Goal: Task Accomplishment & Management: Manage account settings

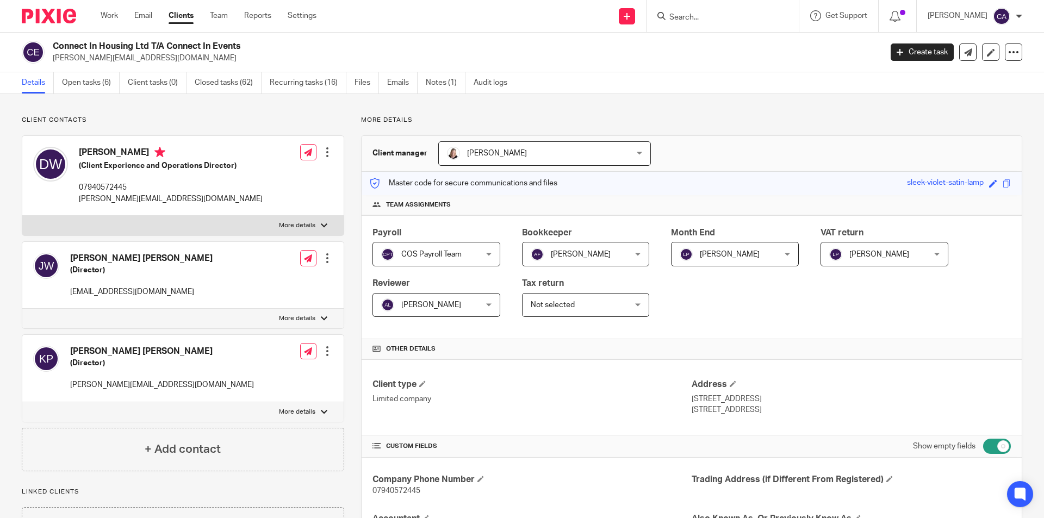
click at [35, 80] on link "Details" at bounding box center [38, 82] width 32 height 21
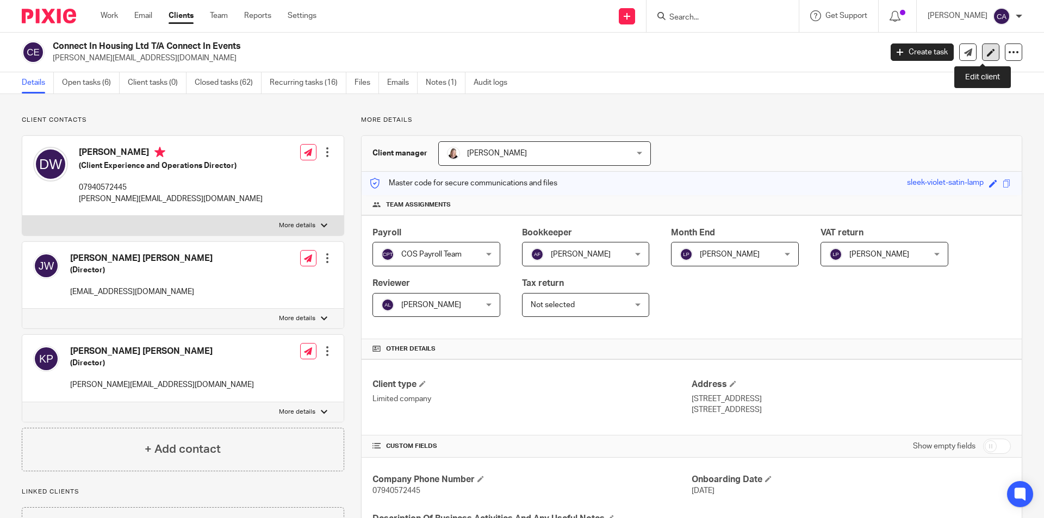
click at [984, 46] on link at bounding box center [990, 52] width 17 height 17
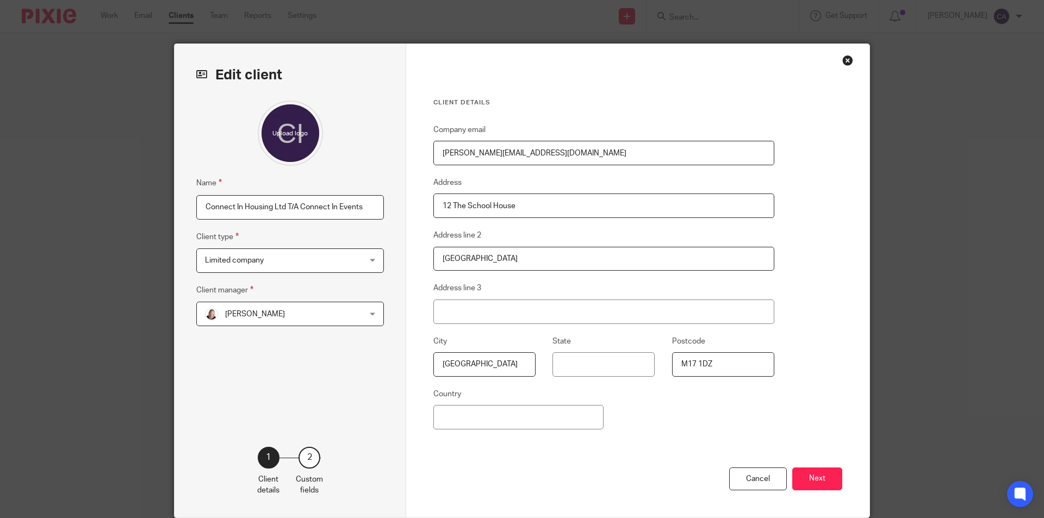
drag, startPoint x: 295, startPoint y: 205, endPoint x: 200, endPoint y: 202, distance: 95.8
click at [200, 202] on input "Connect In Housing Ltd T/A Connect In Events" at bounding box center [290, 207] width 188 height 24
click at [291, 209] on input "Connect In Events" at bounding box center [290, 207] width 188 height 24
type input "Connect In Events Limited"
click at [772, 481] on div "Cancel" at bounding box center [758, 479] width 58 height 23
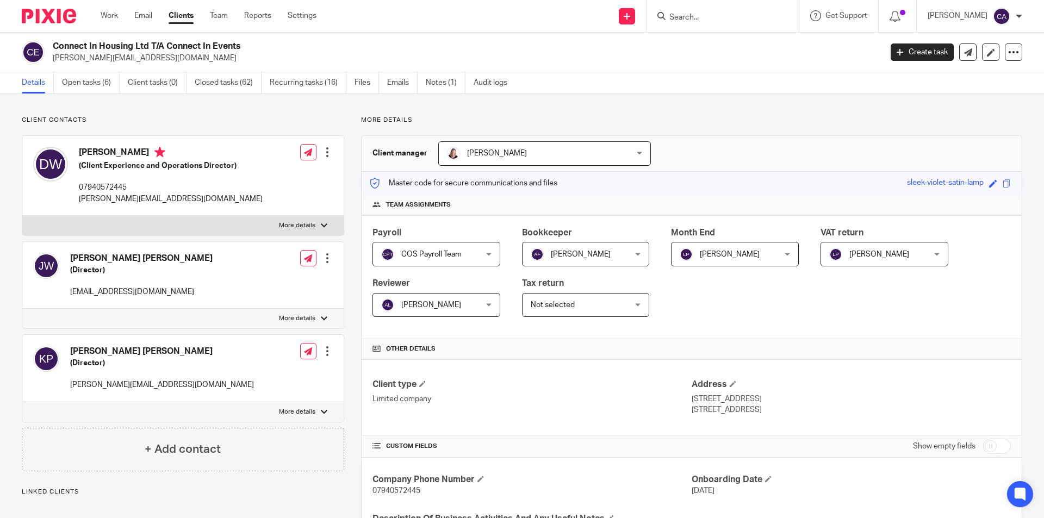
scroll to position [321, 0]
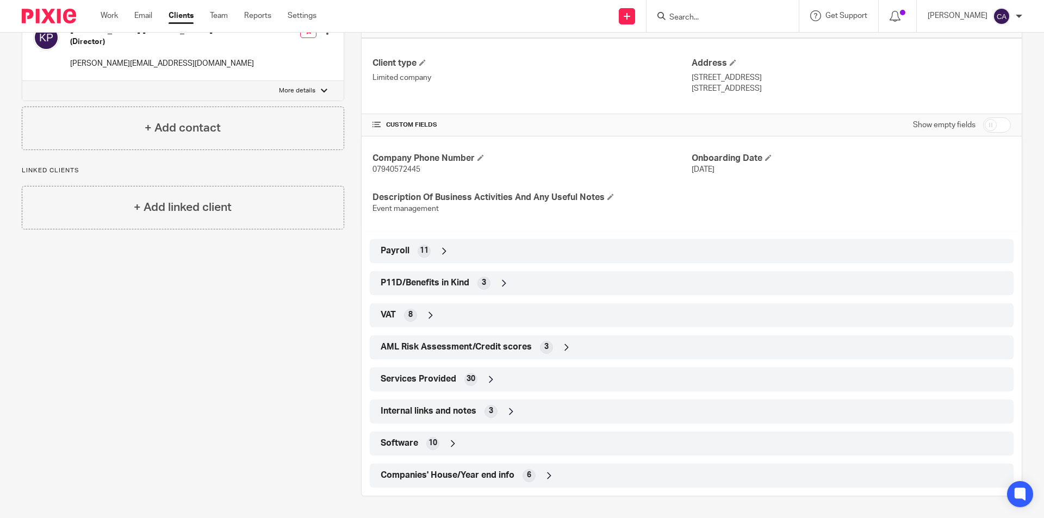
drag, startPoint x: 996, startPoint y: 128, endPoint x: 994, endPoint y: 137, distance: 9.0
click at [996, 127] on input "checkbox" at bounding box center [997, 124] width 28 height 15
checkbox input "true"
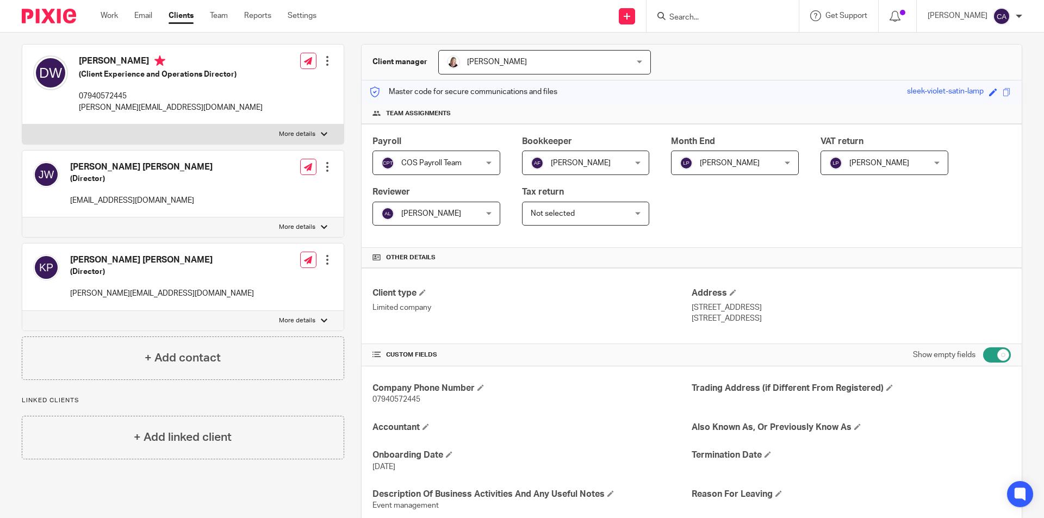
scroll to position [0, 0]
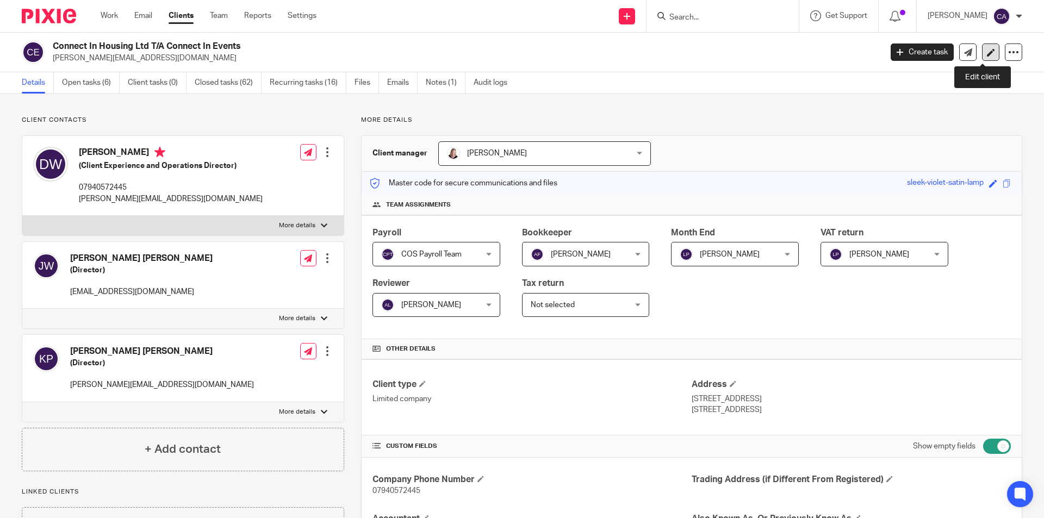
click at [987, 54] on icon at bounding box center [991, 52] width 8 height 8
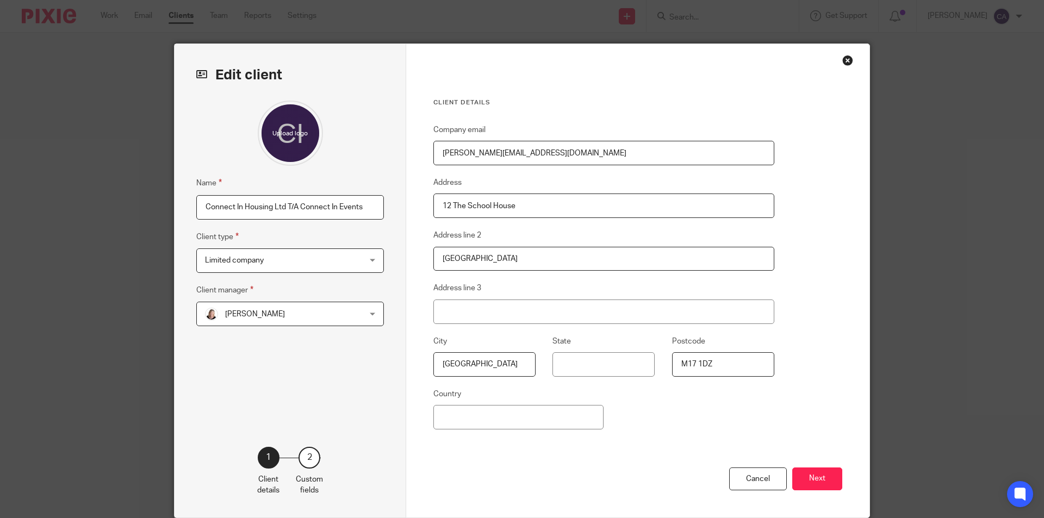
drag, startPoint x: 295, startPoint y: 206, endPoint x: 142, endPoint y: 205, distance: 152.3
click at [142, 205] on div "Edit client Name Connect In Housing Ltd T/A Connect In Events Client type Limit…" at bounding box center [522, 259] width 1044 height 518
click at [305, 208] on input "Connect In Events" at bounding box center [290, 207] width 188 height 24
type input "Connect In Events Limited"
click at [819, 476] on button "Next" at bounding box center [817, 479] width 50 height 23
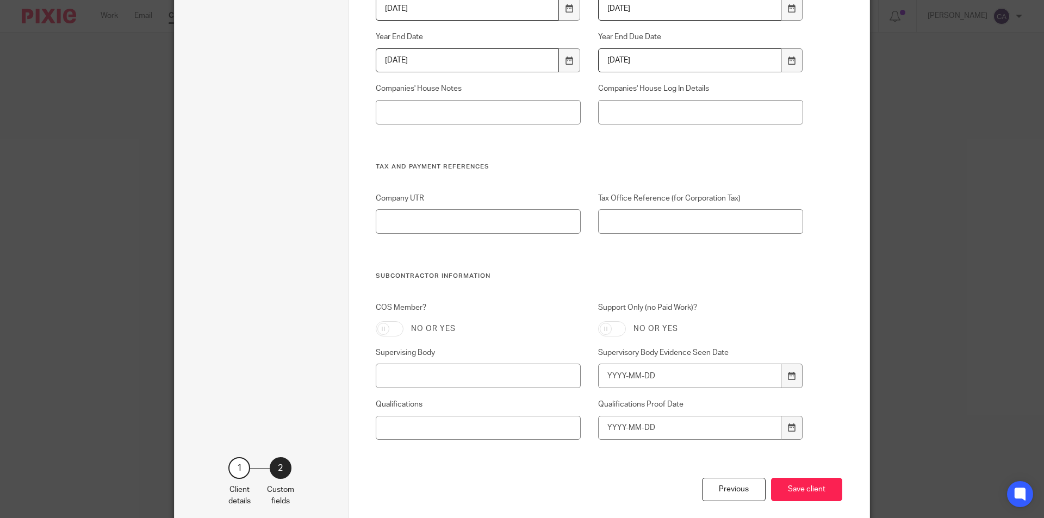
scroll to position [3481, 0]
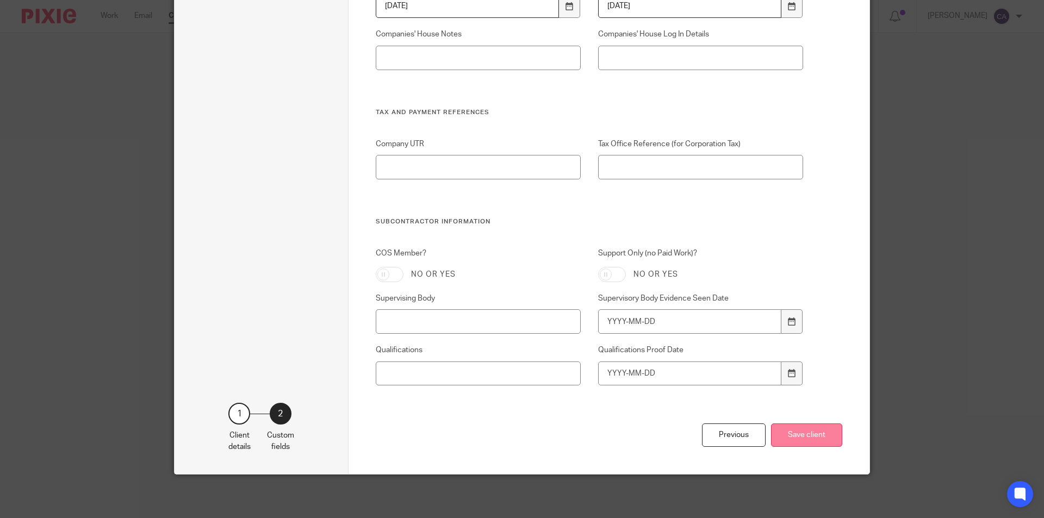
click at [811, 438] on button "Save client" at bounding box center [806, 435] width 71 height 23
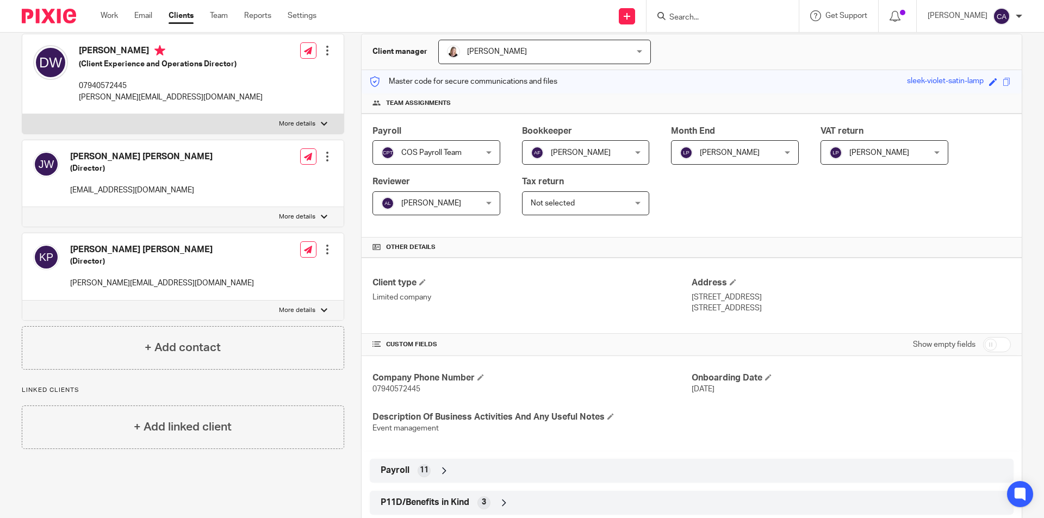
scroll to position [218, 0]
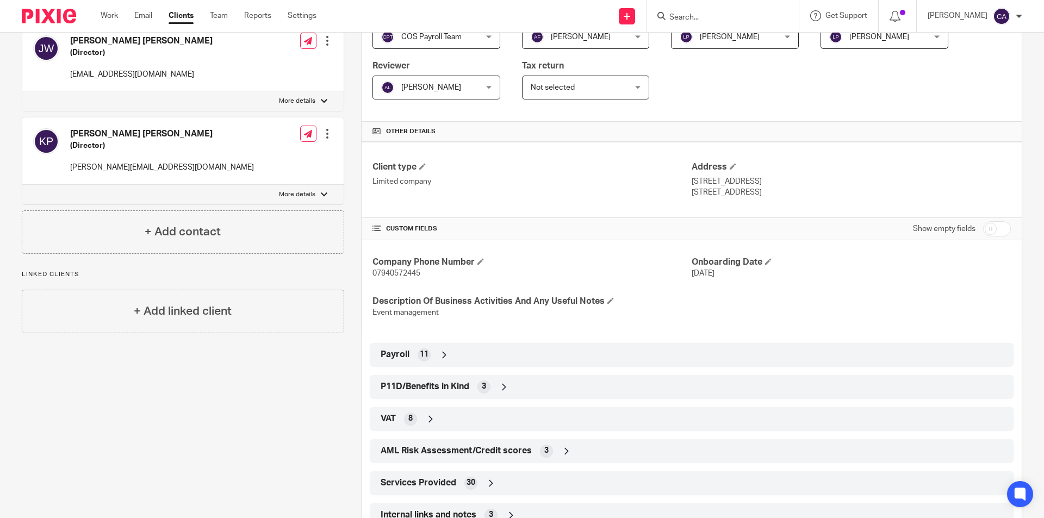
click at [998, 226] on input "checkbox" at bounding box center [997, 228] width 28 height 15
checkbox input "true"
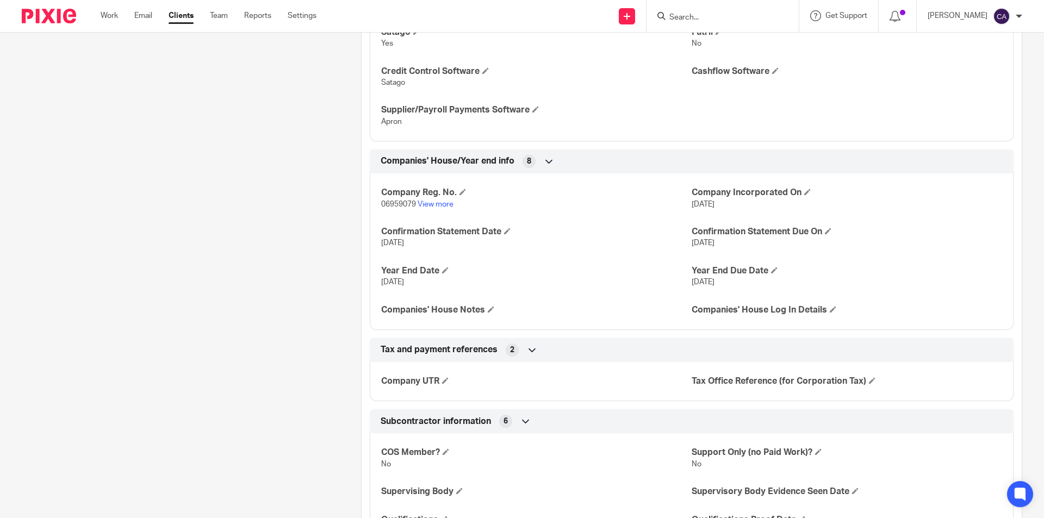
scroll to position [2539, 0]
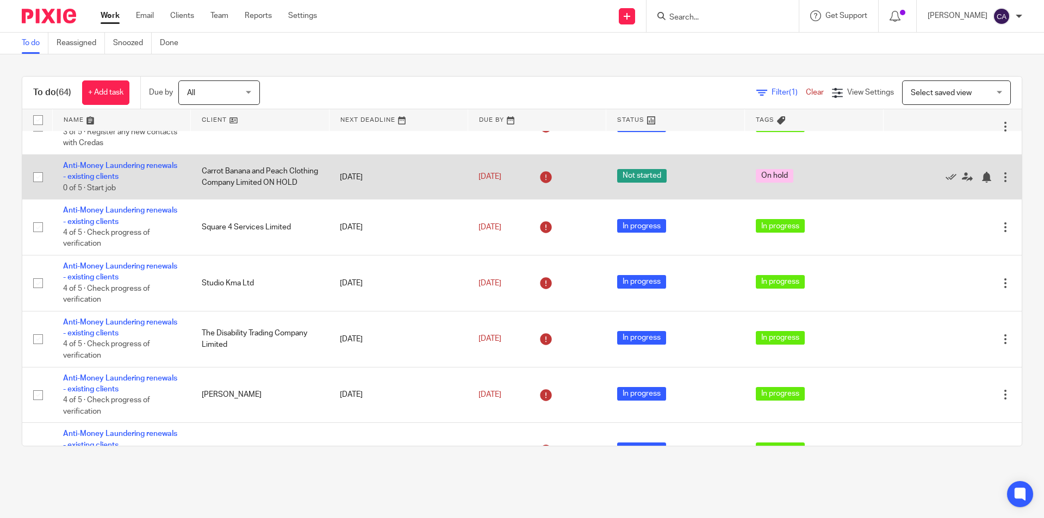
scroll to position [109, 0]
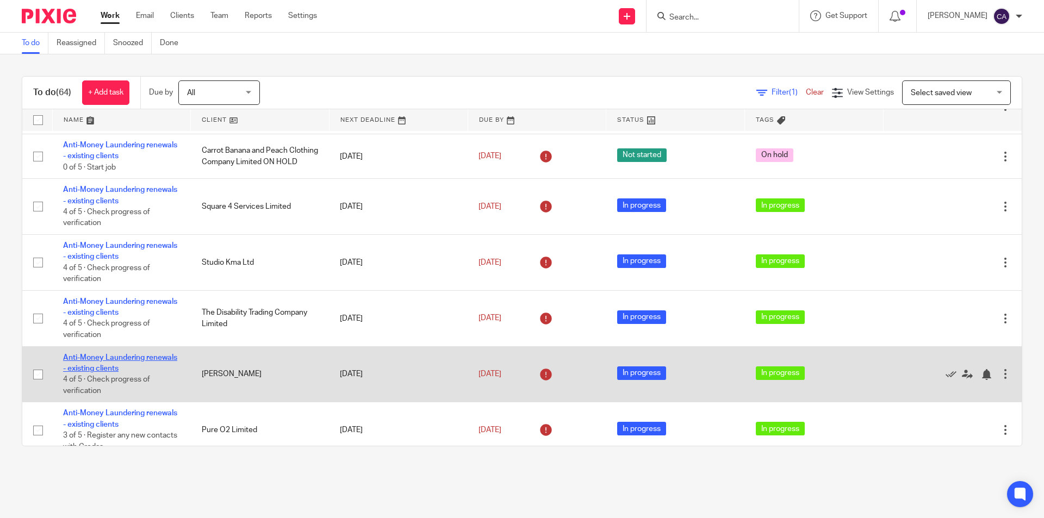
click at [127, 360] on link "Anti-Money Laundering renewals - existing clients" at bounding box center [120, 363] width 114 height 18
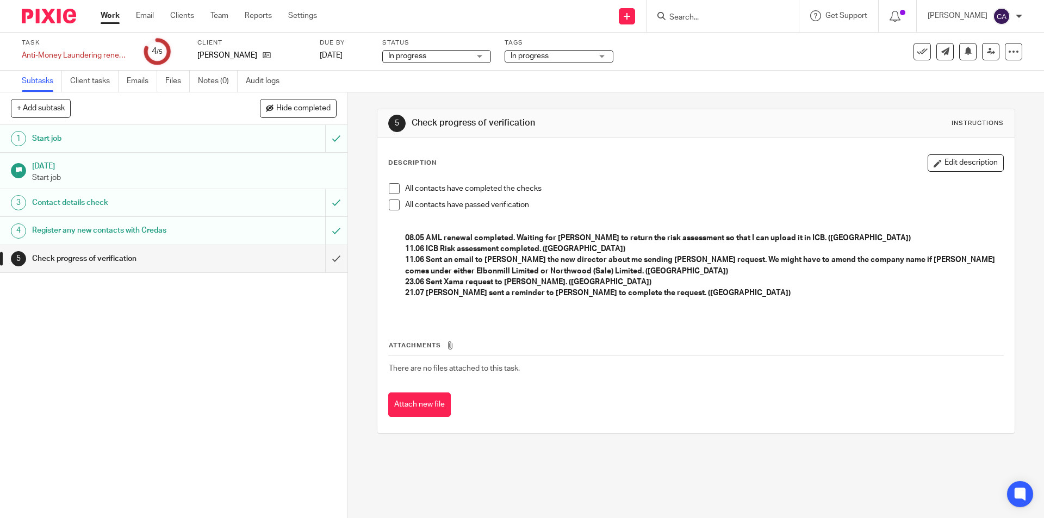
click at [109, 16] on link "Work" at bounding box center [110, 15] width 19 height 11
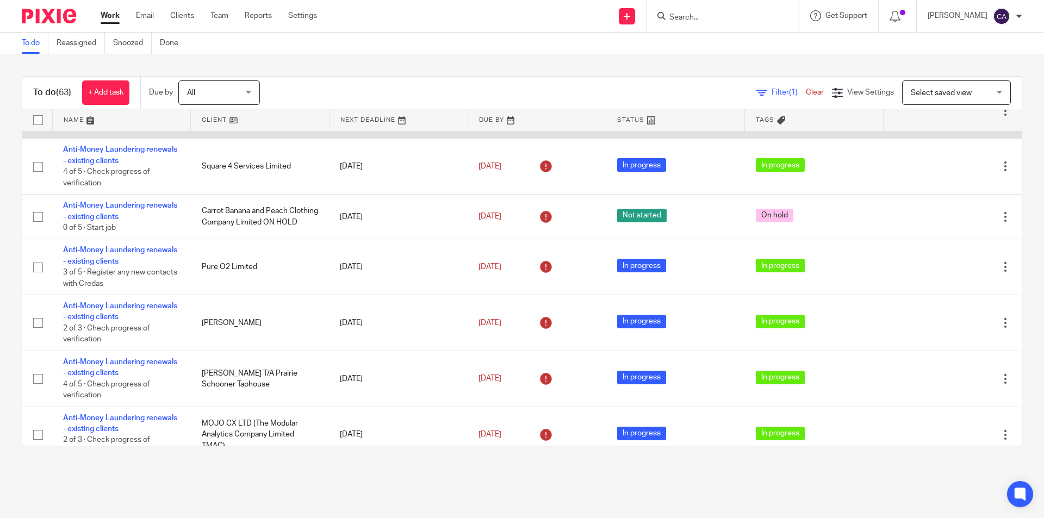
scroll to position [326, 0]
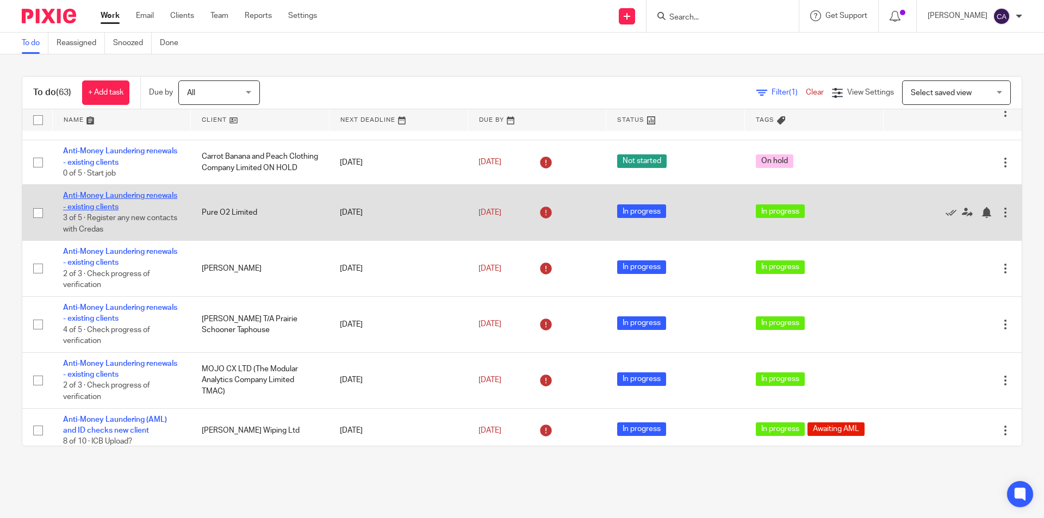
click at [94, 193] on link "Anti-Money Laundering renewals - existing clients" at bounding box center [120, 201] width 114 height 18
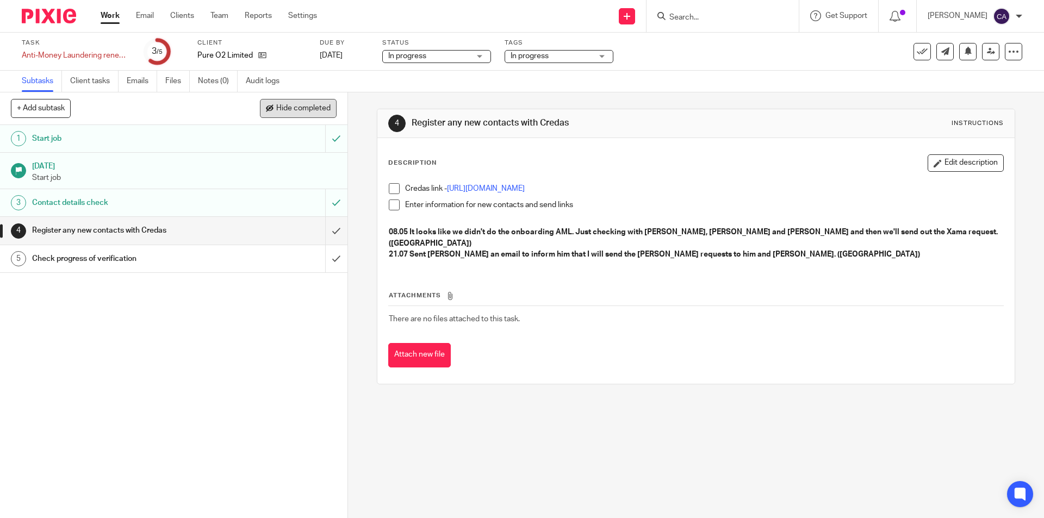
click at [304, 105] on span "Hide completed" at bounding box center [303, 108] width 54 height 9
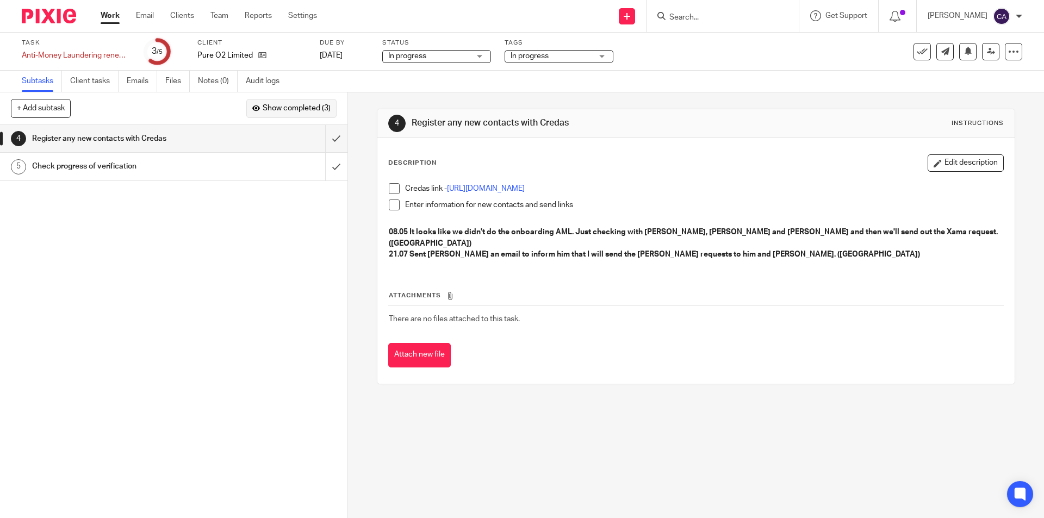
click at [304, 106] on span "Show completed (3)" at bounding box center [297, 108] width 68 height 9
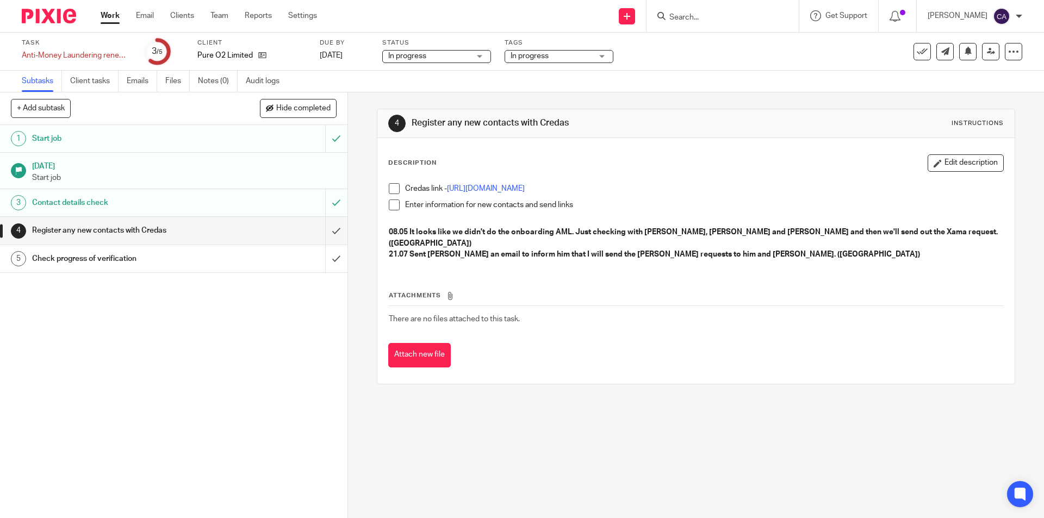
click at [103, 13] on link "Work" at bounding box center [110, 15] width 19 height 11
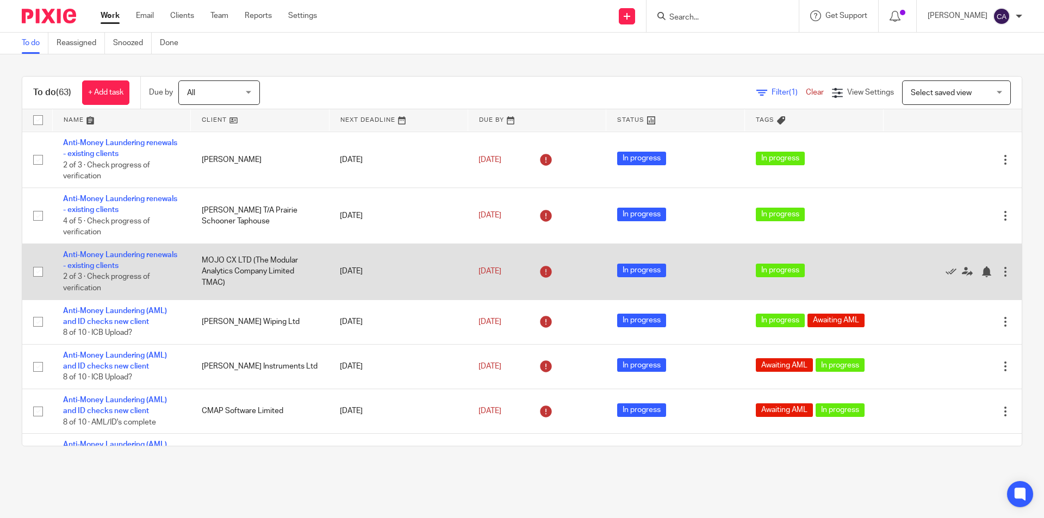
scroll to position [381, 0]
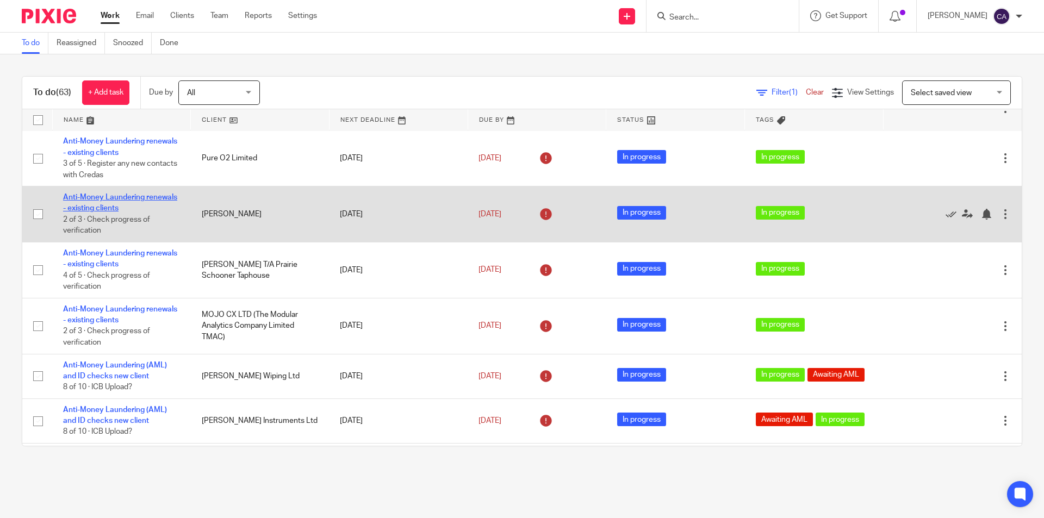
click at [90, 196] on link "Anti-Money Laundering renewals - existing clients" at bounding box center [120, 203] width 114 height 18
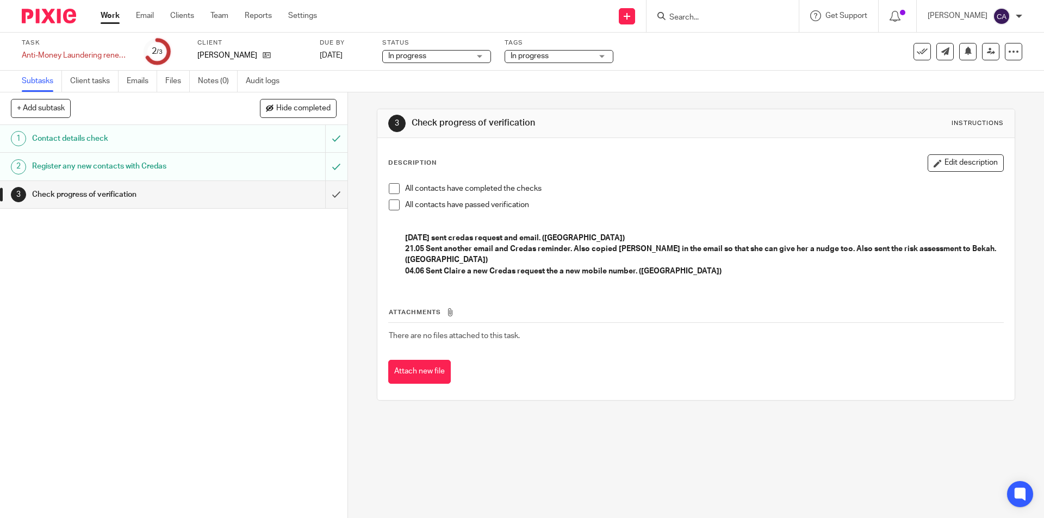
click at [110, 16] on link "Work" at bounding box center [110, 15] width 19 height 11
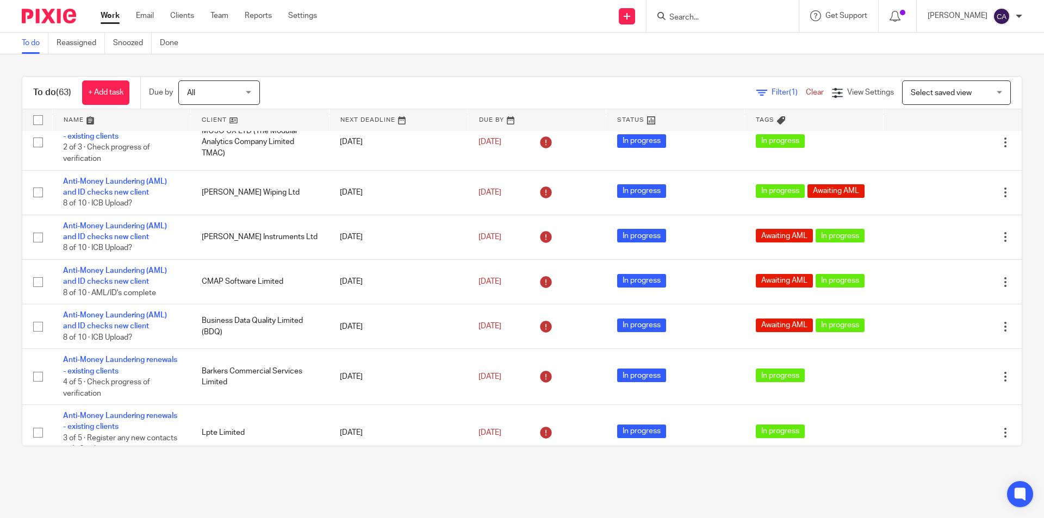
scroll to position [598, 0]
